Goal: Task Accomplishment & Management: Use online tool/utility

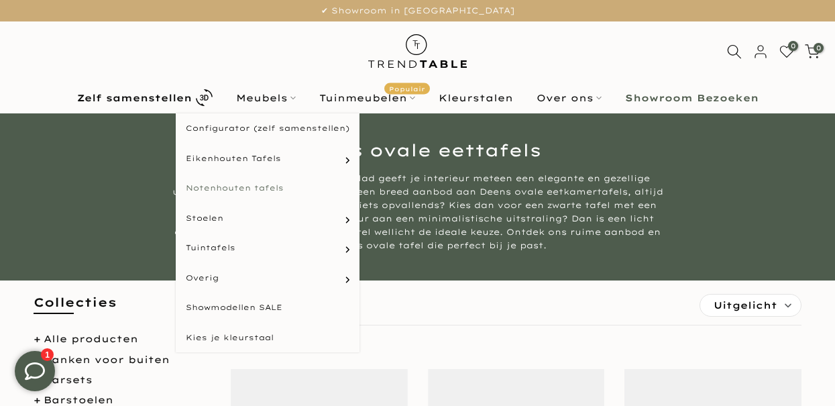
click at [265, 187] on link "Notenhouten tafels" at bounding box center [268, 188] width 184 height 30
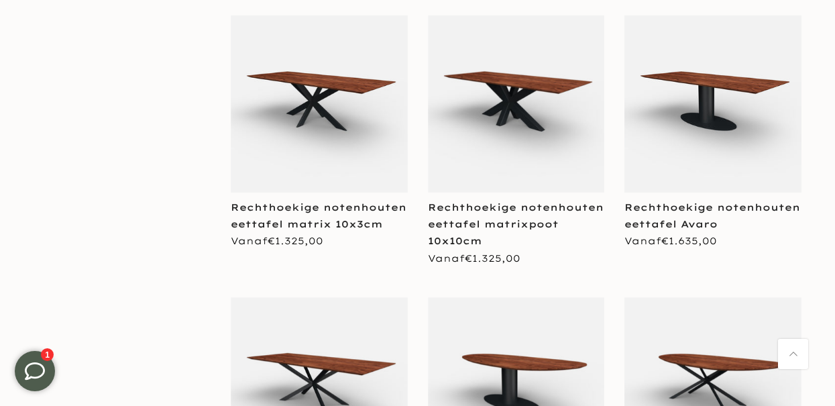
scroll to position [1950, 0]
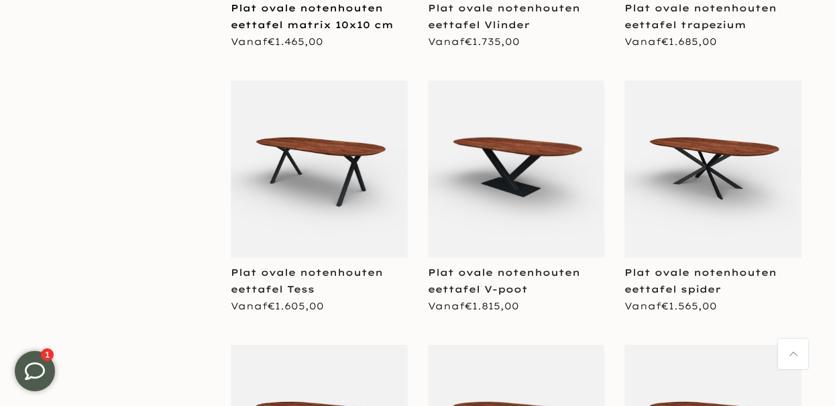
scroll to position [3486, 0]
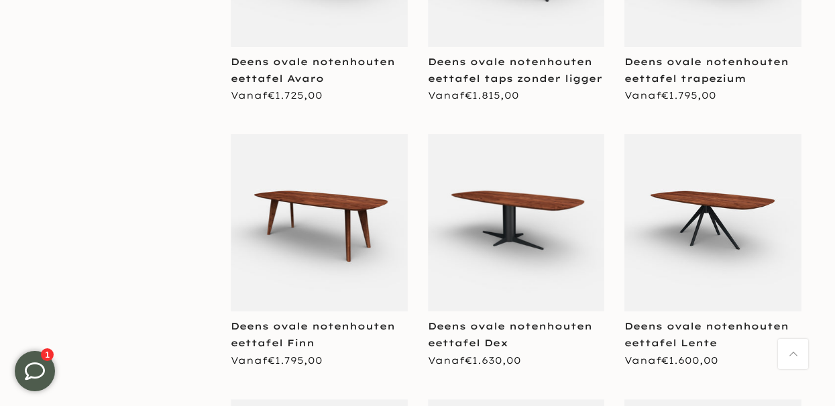
scroll to position [6370, 0]
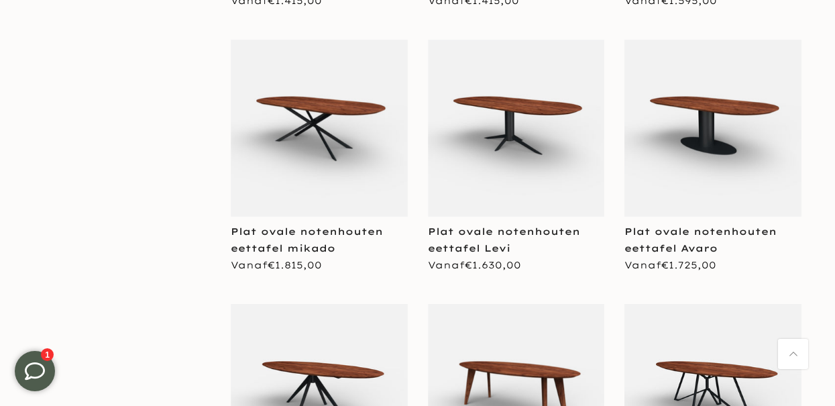
scroll to position [4002, 0]
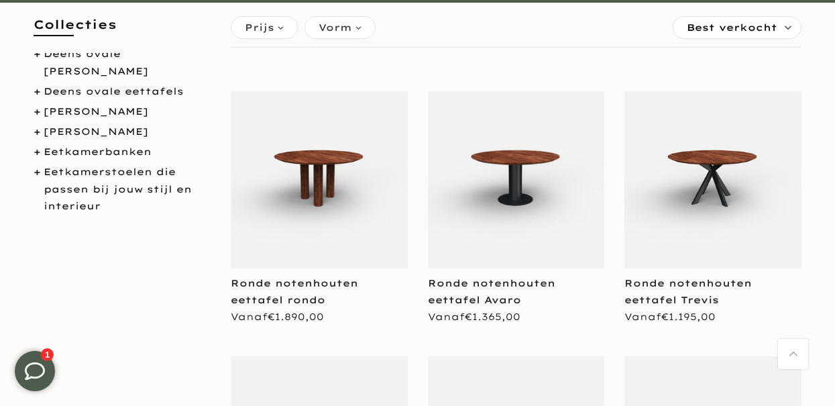
scroll to position [103, 0]
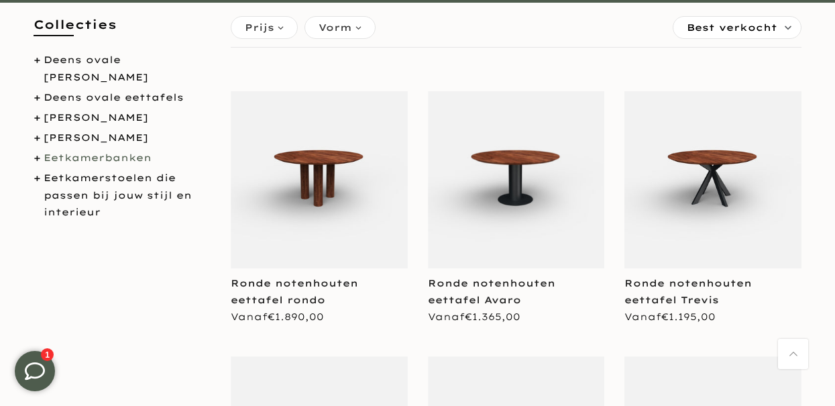
click at [97, 157] on link "Eetkamerbanken" at bounding box center [98, 158] width 108 height 12
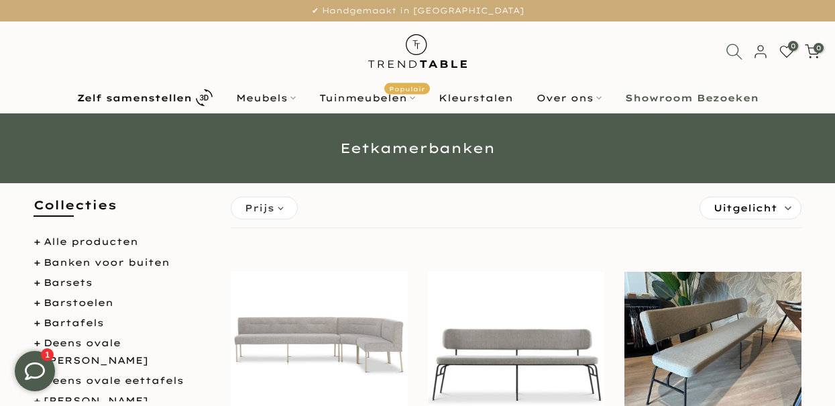
click at [733, 52] on icon at bounding box center [734, 51] width 17 height 17
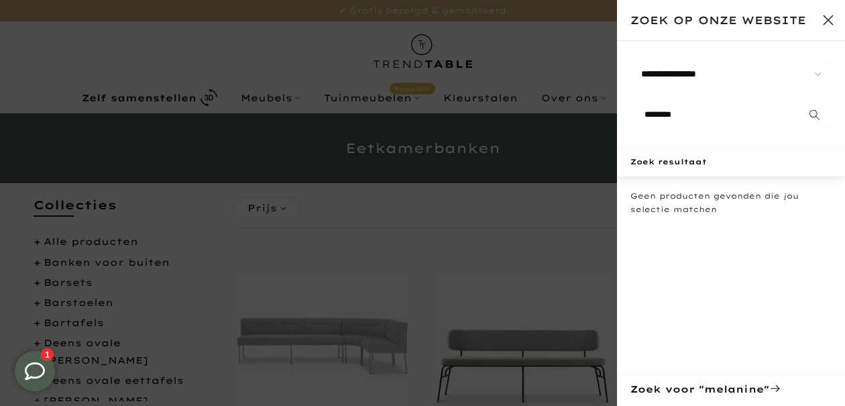
type input "********"
click at [798, 101] on button "submit" at bounding box center [815, 114] width 34 height 27
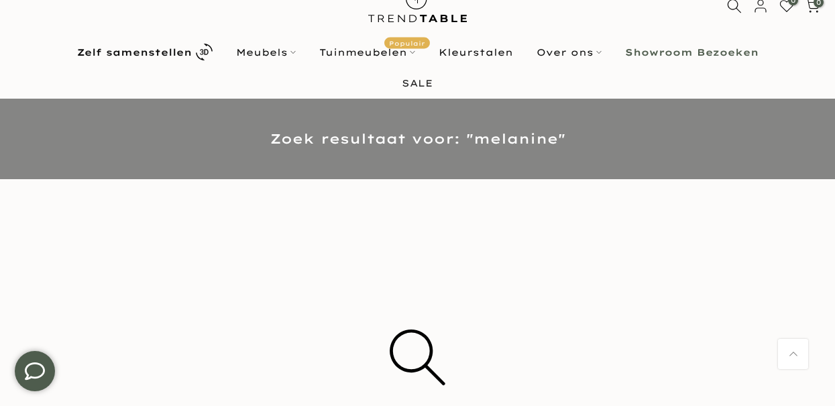
scroll to position [36, 0]
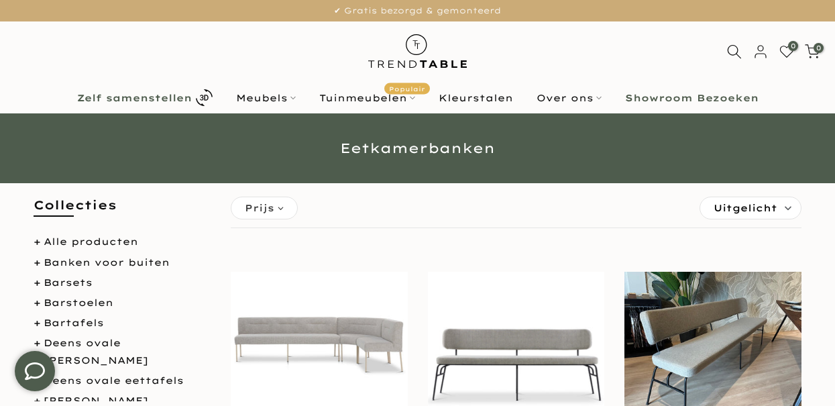
click at [134, 97] on b "Zelf samenstellen" at bounding box center [134, 97] width 115 height 9
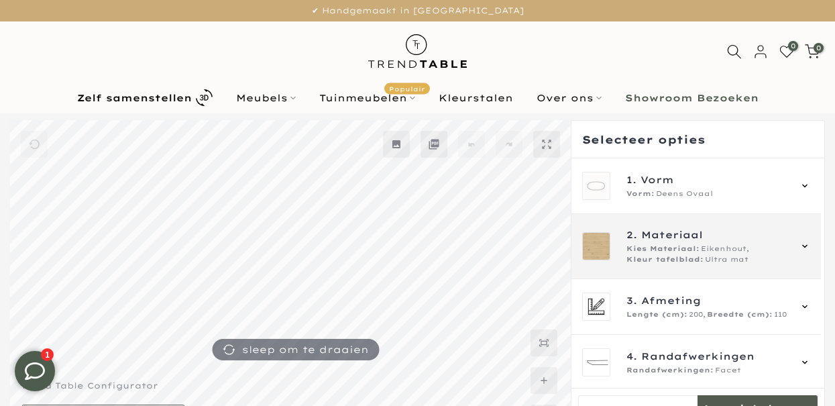
click at [806, 244] on icon at bounding box center [805, 246] width 11 height 11
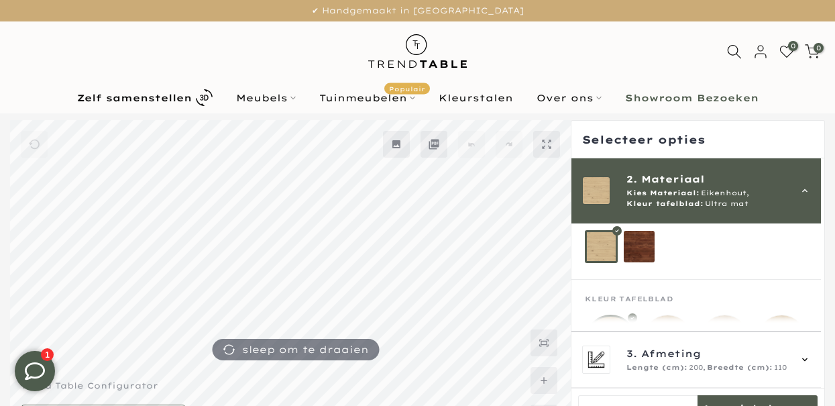
scroll to position [89, 0]
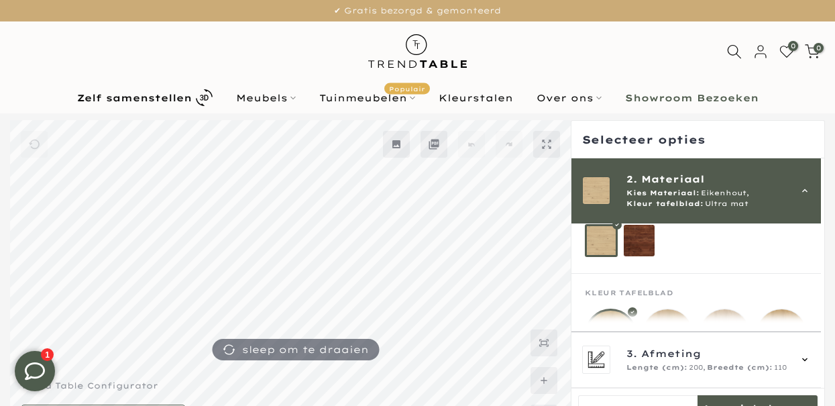
click at [641, 241] on mmq-loader at bounding box center [640, 241] width 32 height 32
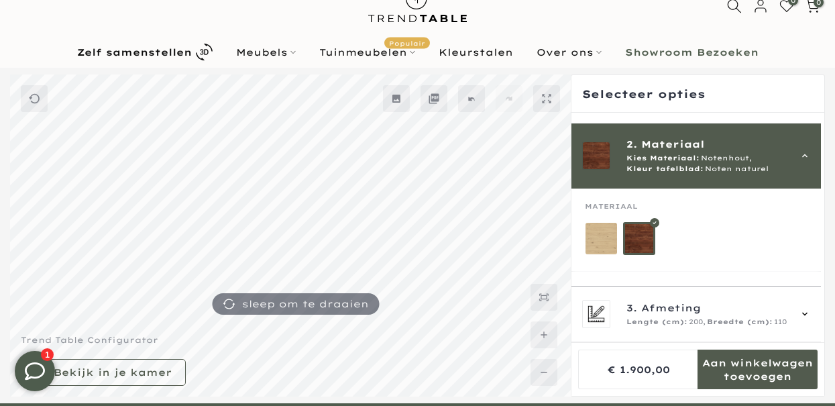
scroll to position [56, 0]
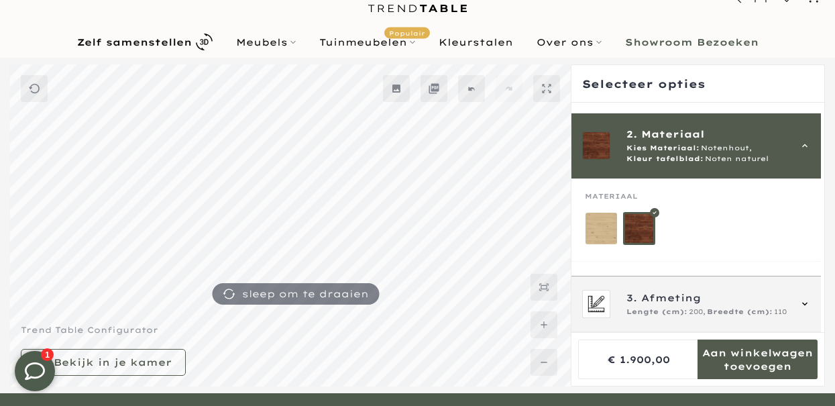
click at [804, 304] on icon at bounding box center [804, 304] width 5 height 3
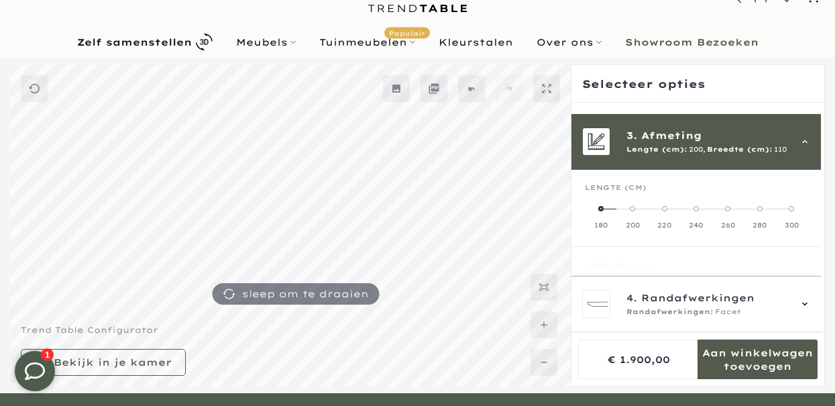
scroll to position [121, 0]
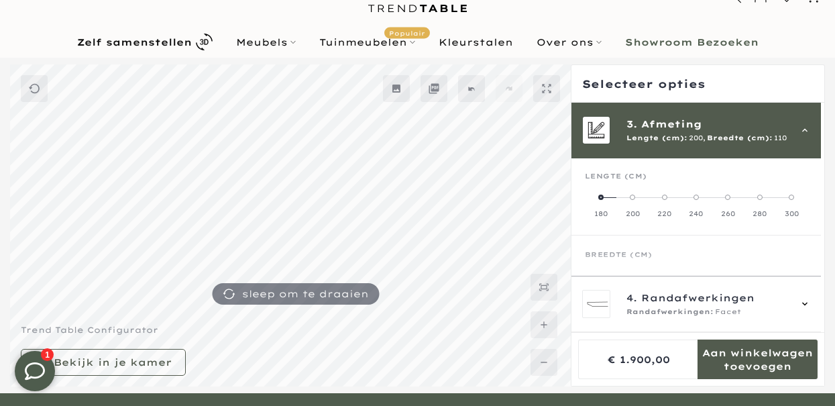
click at [665, 199] on span at bounding box center [664, 197] width 5 height 5
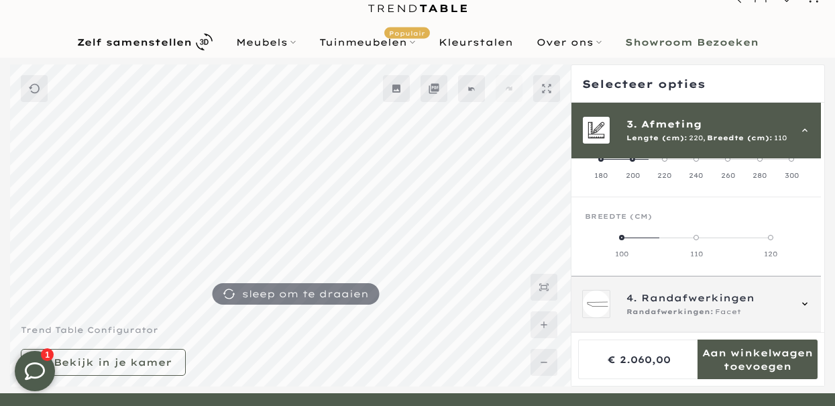
click at [805, 301] on icon at bounding box center [805, 304] width 11 height 11
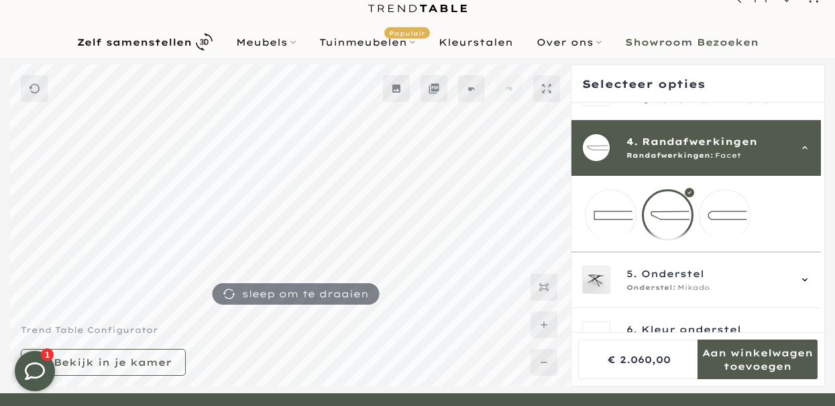
scroll to position [176, 0]
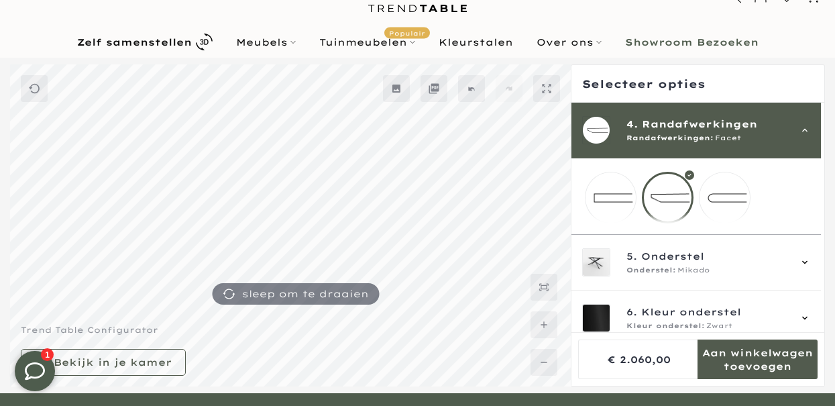
click at [670, 197] on div at bounding box center [668, 198] width 52 height 52
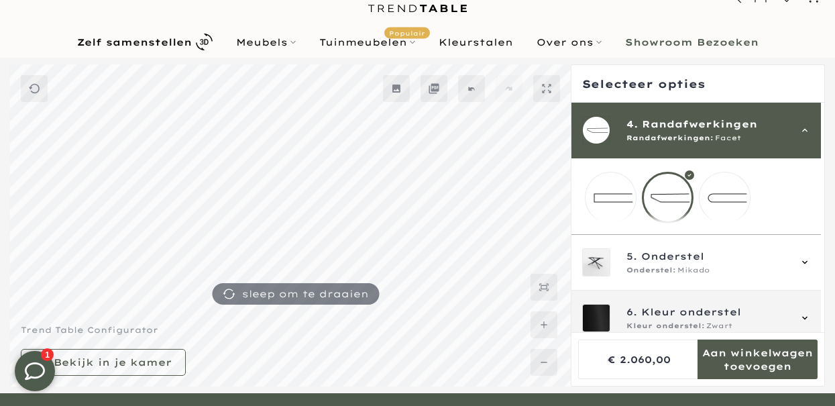
click at [724, 317] on span "Kleur onderstel" at bounding box center [691, 312] width 100 height 15
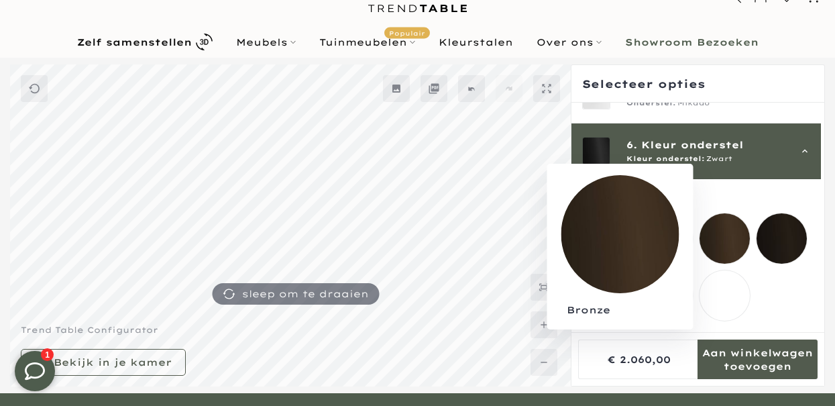
scroll to position [277, 0]
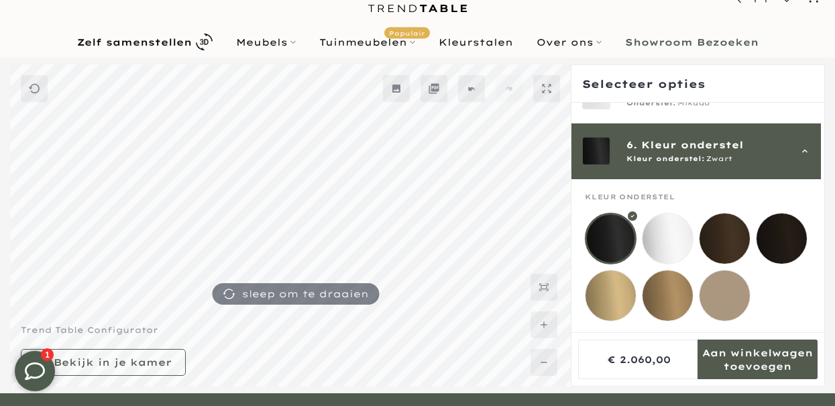
click at [614, 220] on div at bounding box center [611, 239] width 52 height 52
